Goal: Navigation & Orientation: Find specific page/section

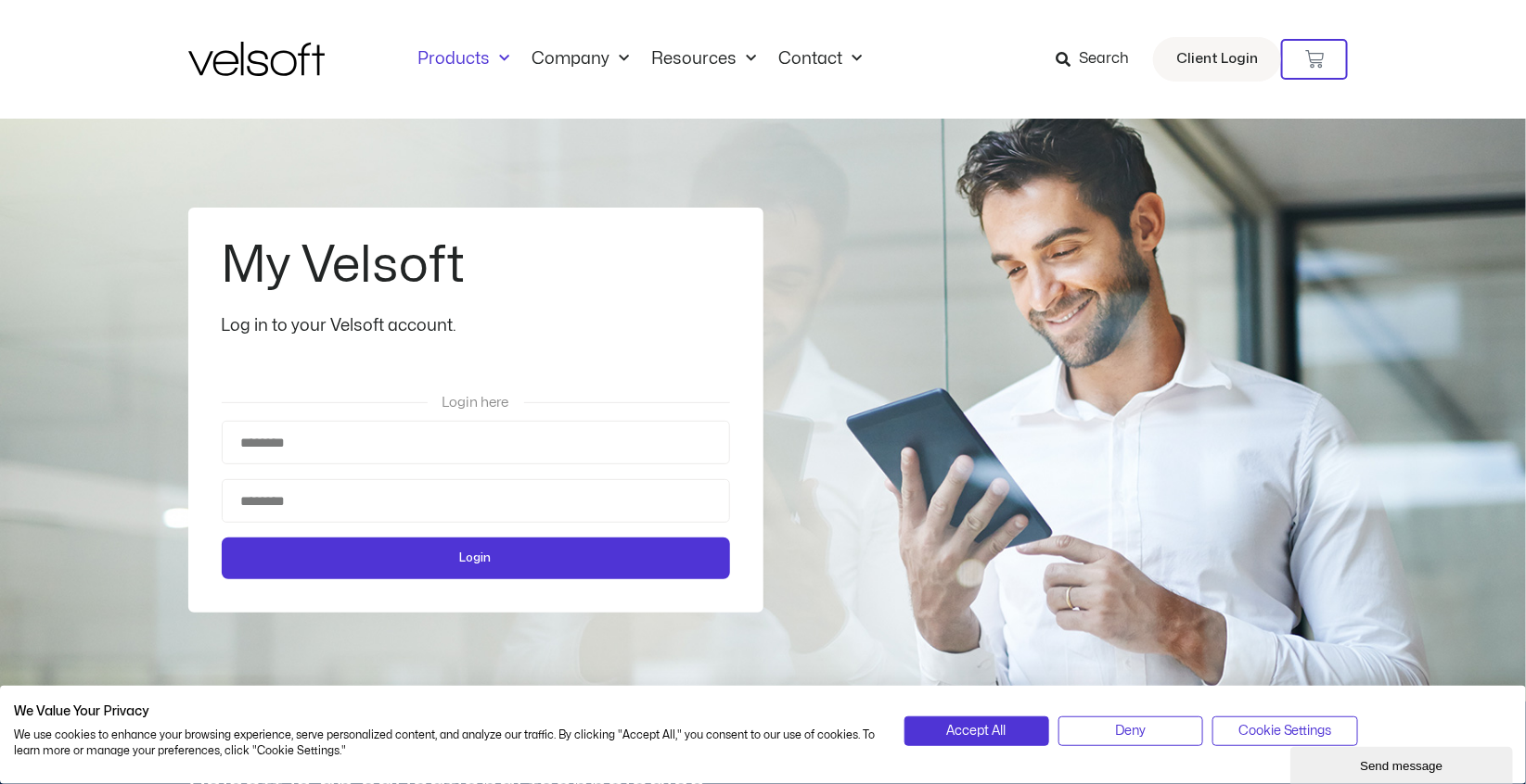
click at [480, 64] on link "Products" at bounding box center [464, 59] width 114 height 21
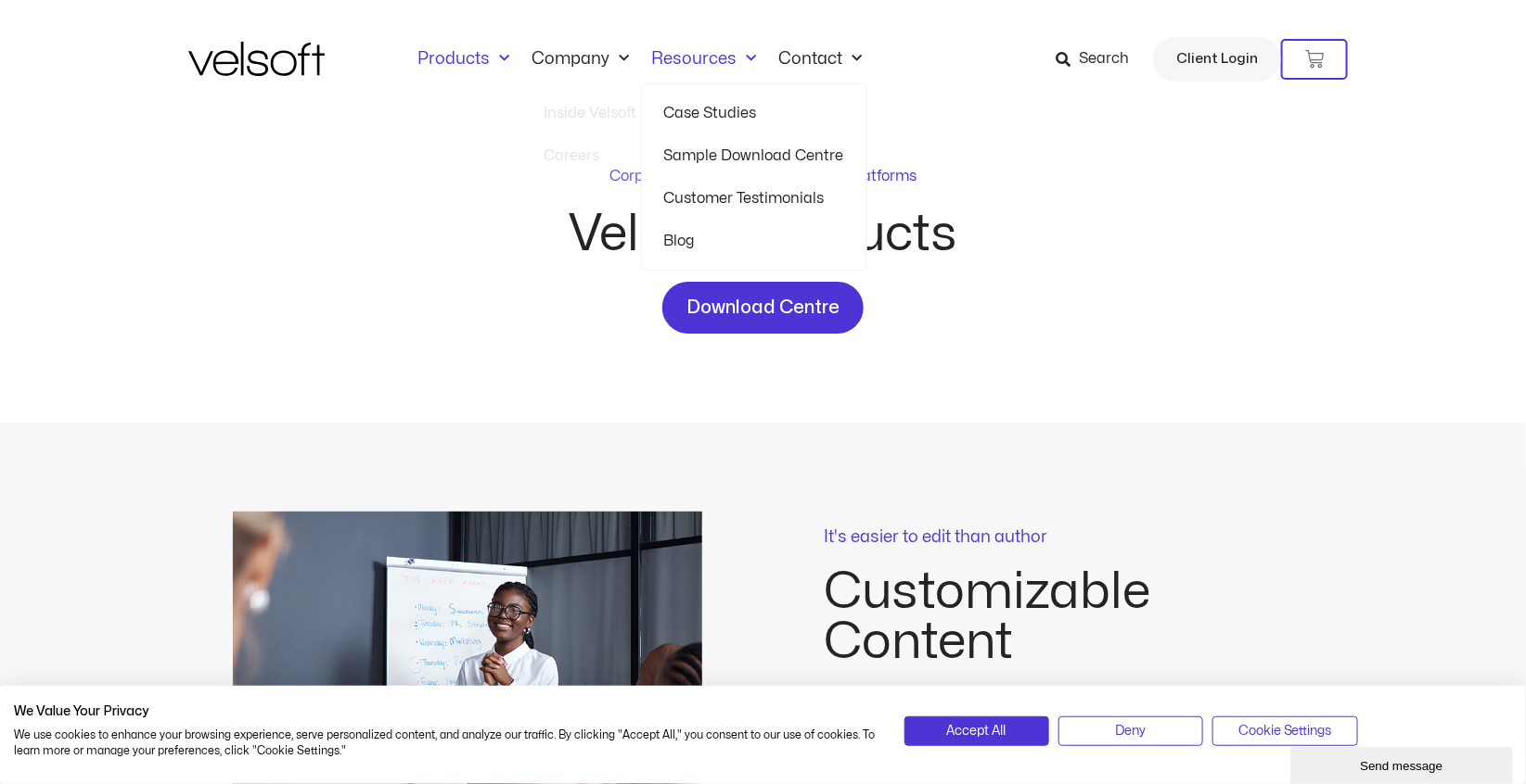
click at [725, 55] on link "Resources" at bounding box center [704, 59] width 127 height 21
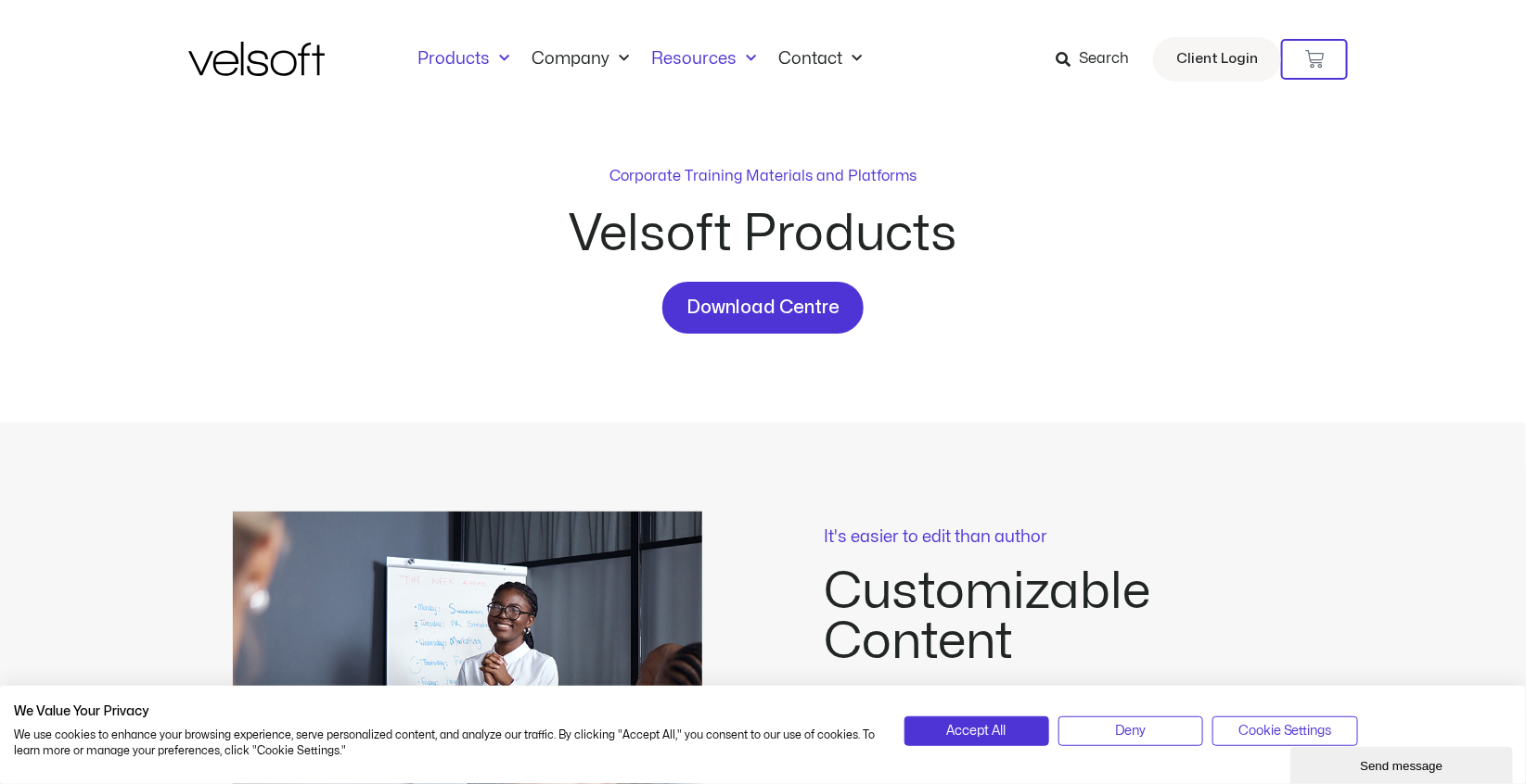
click at [725, 55] on link "Resources" at bounding box center [704, 59] width 127 height 21
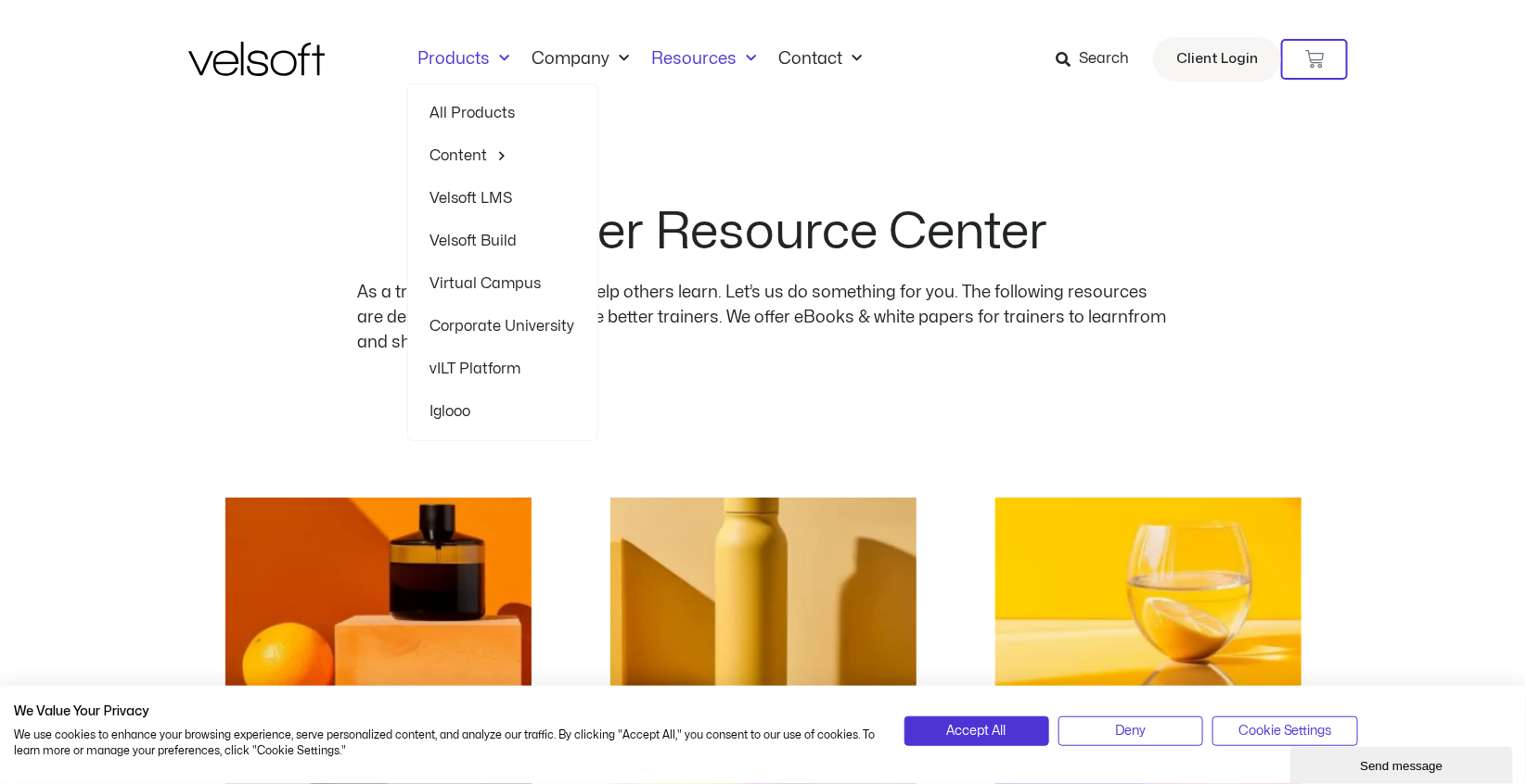
click at [467, 58] on link "Products" at bounding box center [464, 59] width 114 height 21
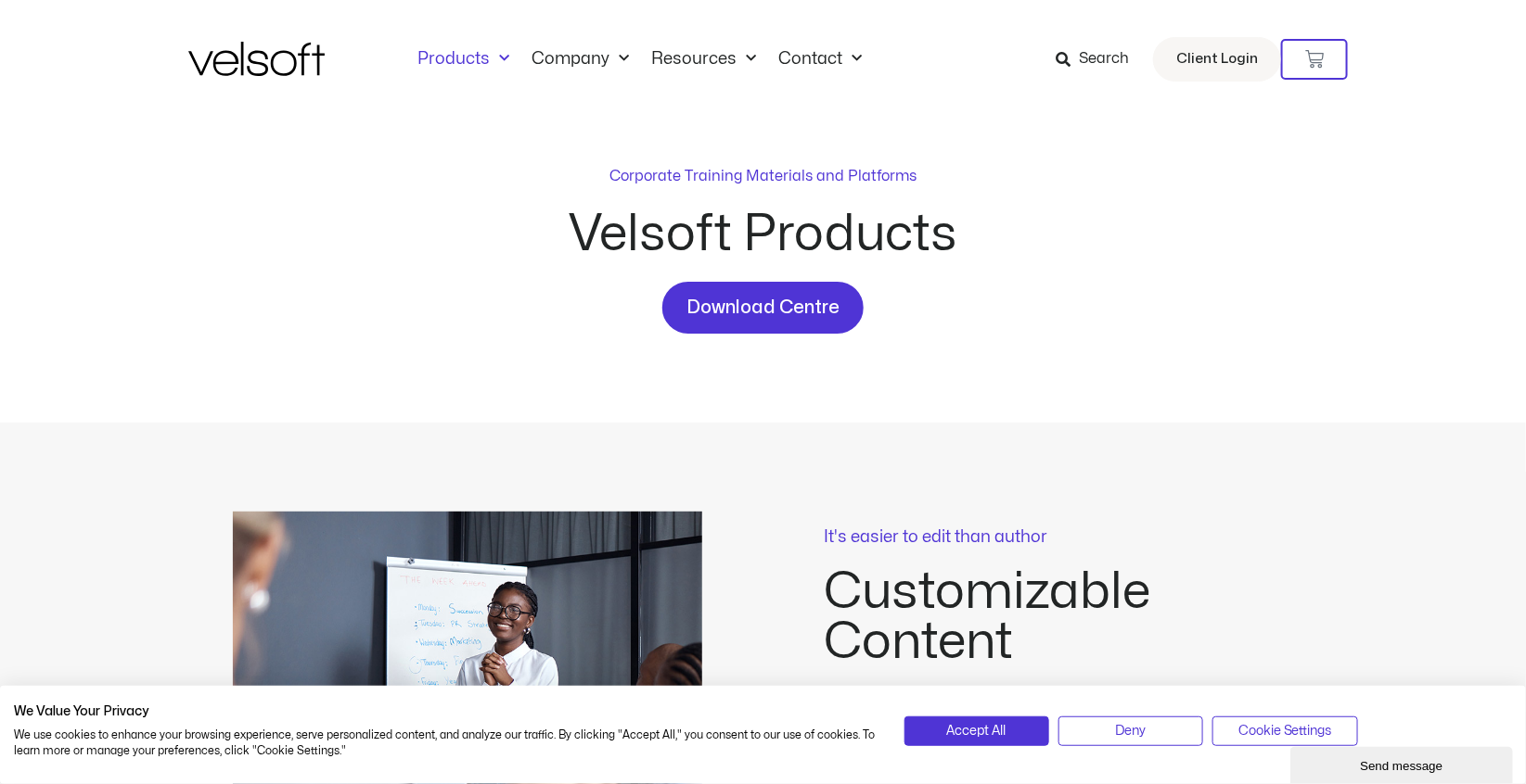
click at [785, 172] on p "Corporate Training Materials and Platforms" at bounding box center [763, 175] width 307 height 22
click at [967, 718] on button "Accept All" at bounding box center [977, 731] width 145 height 30
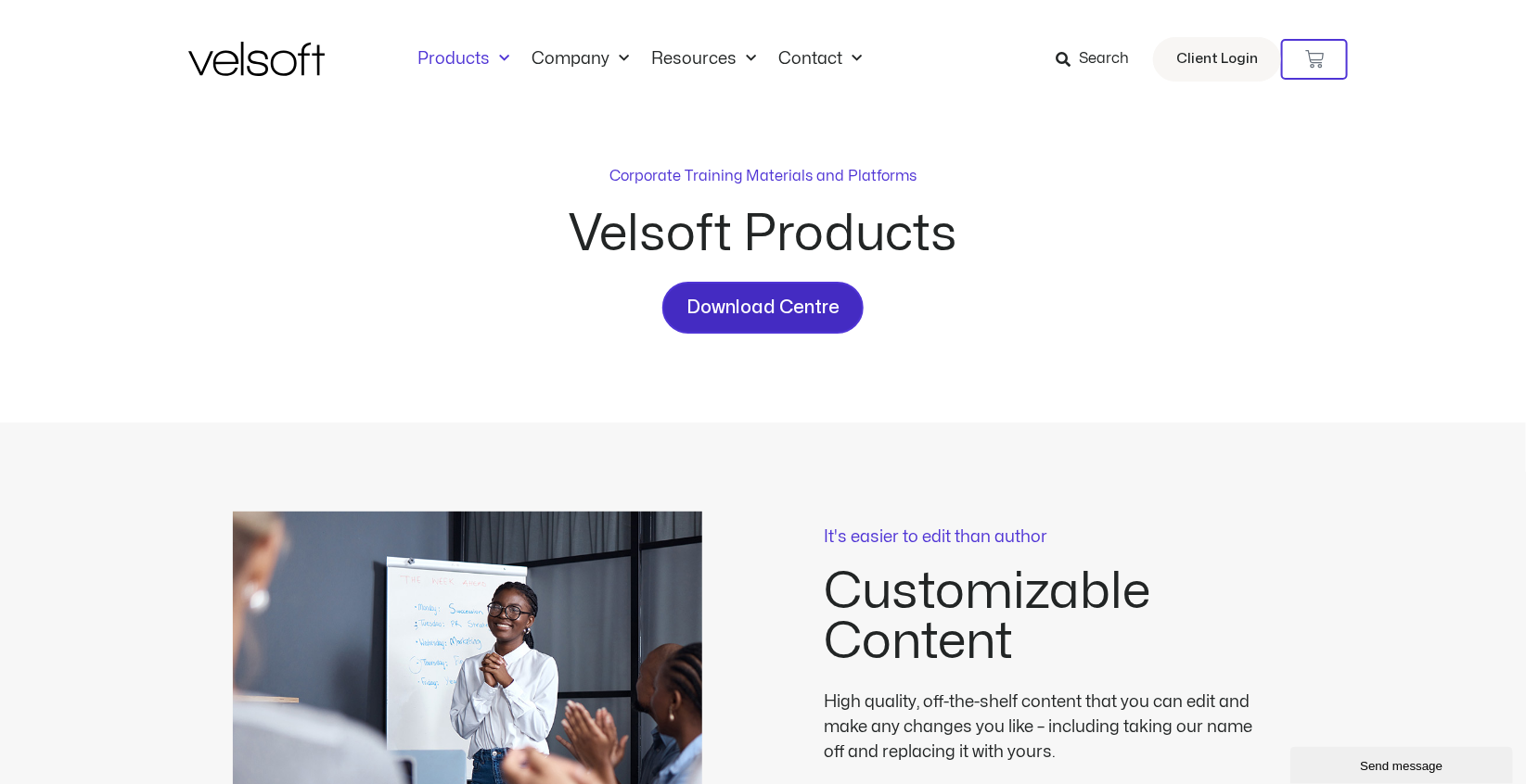
click at [743, 309] on span "Download Centre" at bounding box center [763, 308] width 153 height 30
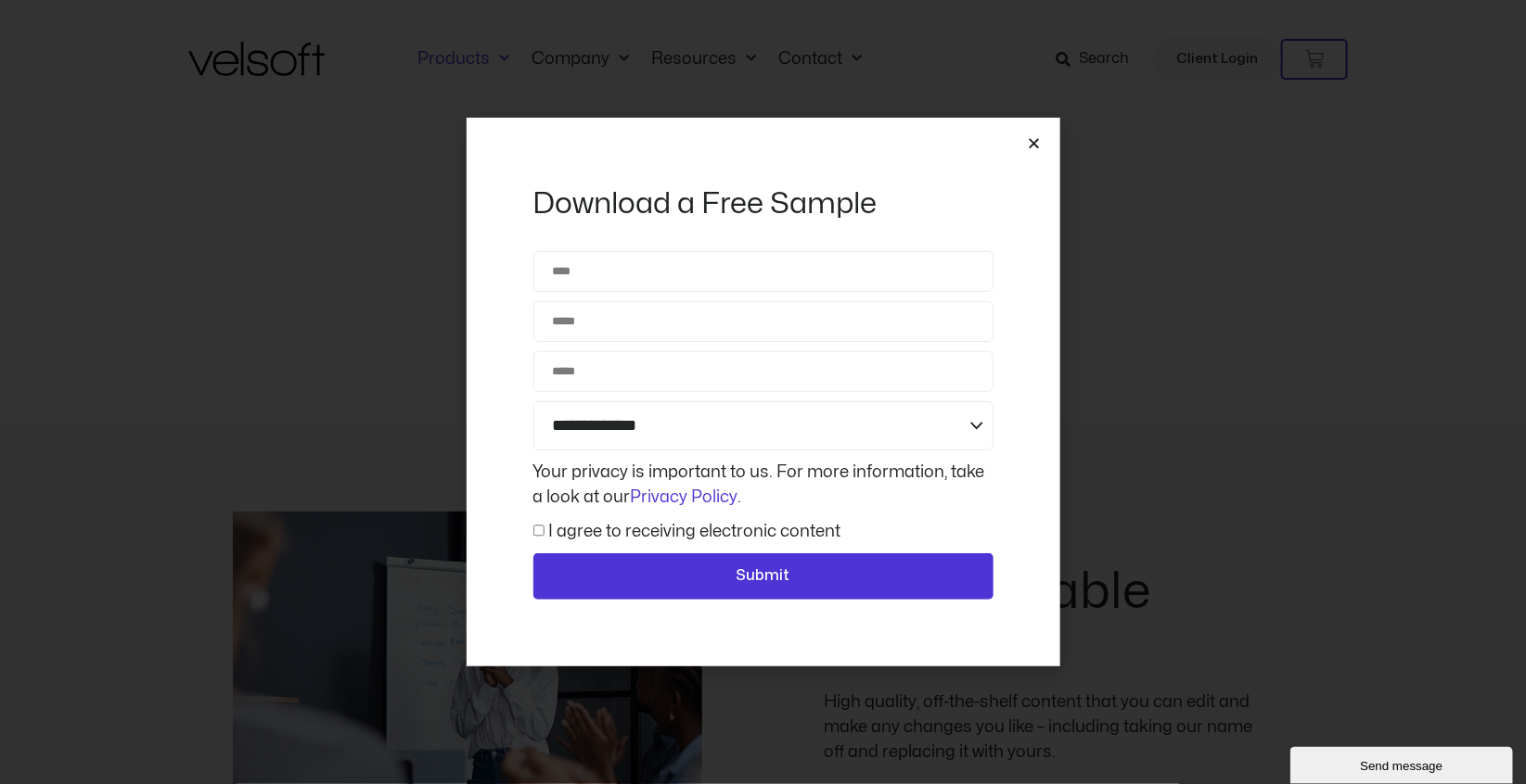
click at [1039, 142] on icon "Close" at bounding box center [1034, 143] width 14 height 14
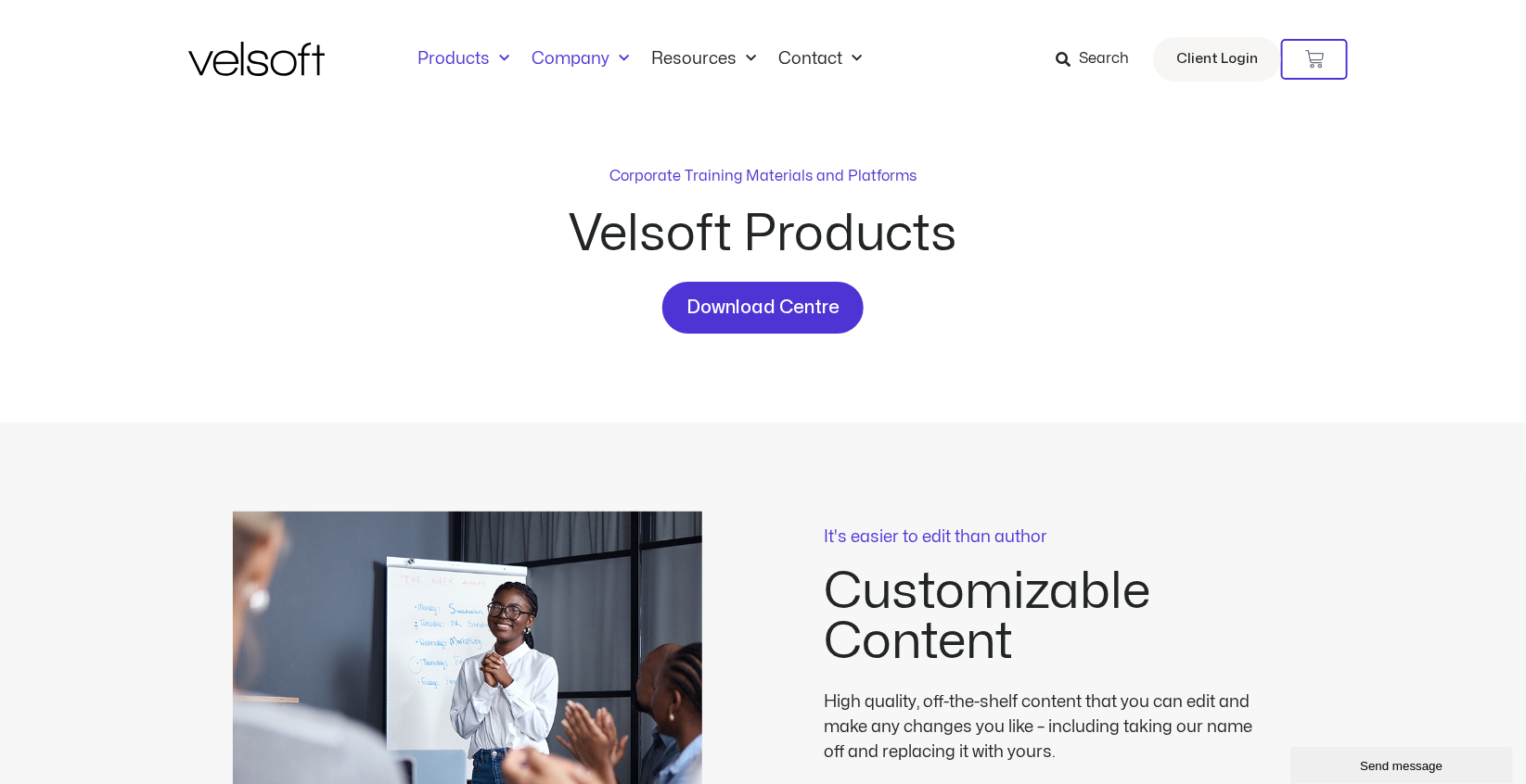
click at [583, 54] on link "Company" at bounding box center [581, 59] width 120 height 21
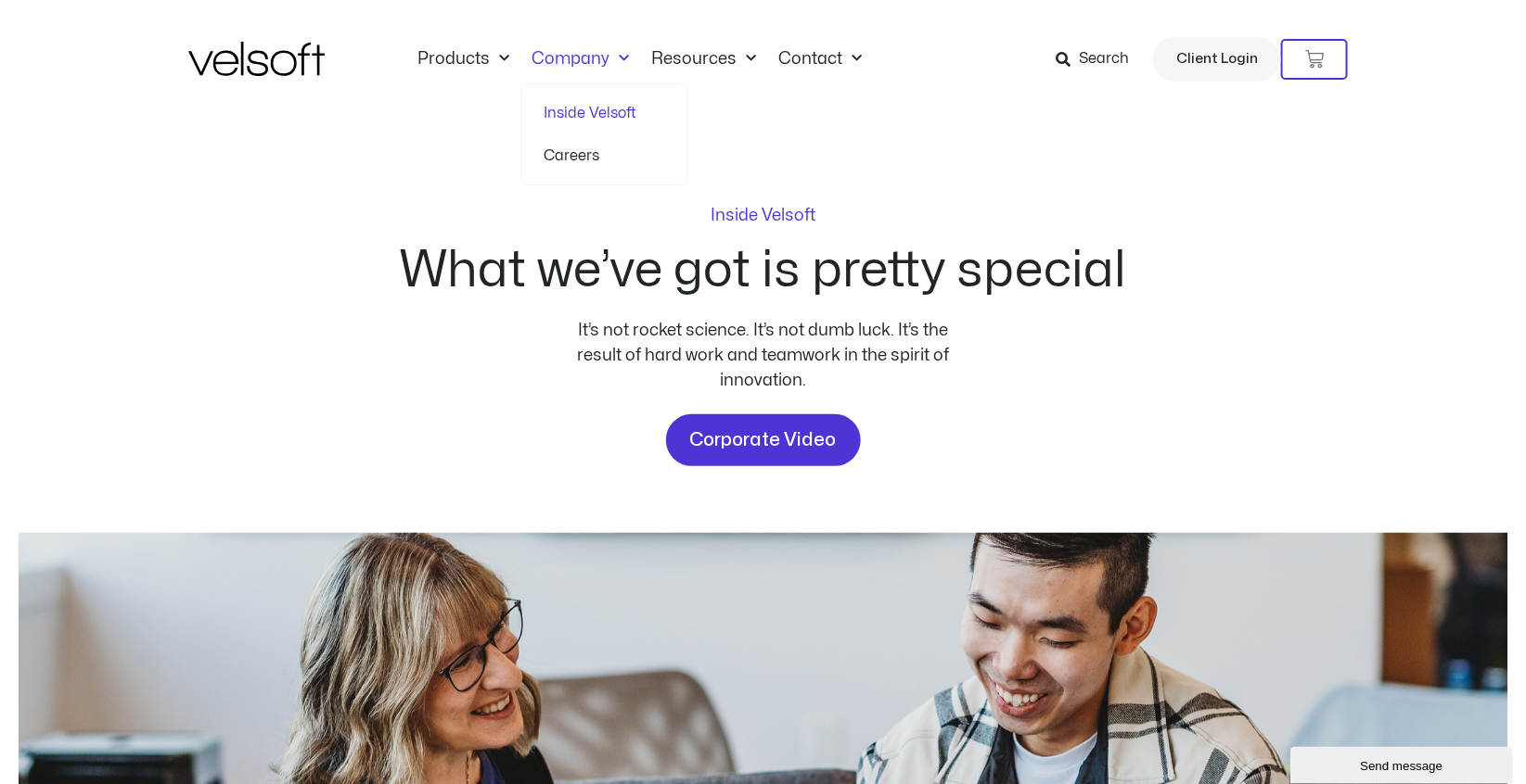
click at [569, 111] on link "Inside Velsoft" at bounding box center [605, 113] width 121 height 43
